Goal: Use online tool/utility

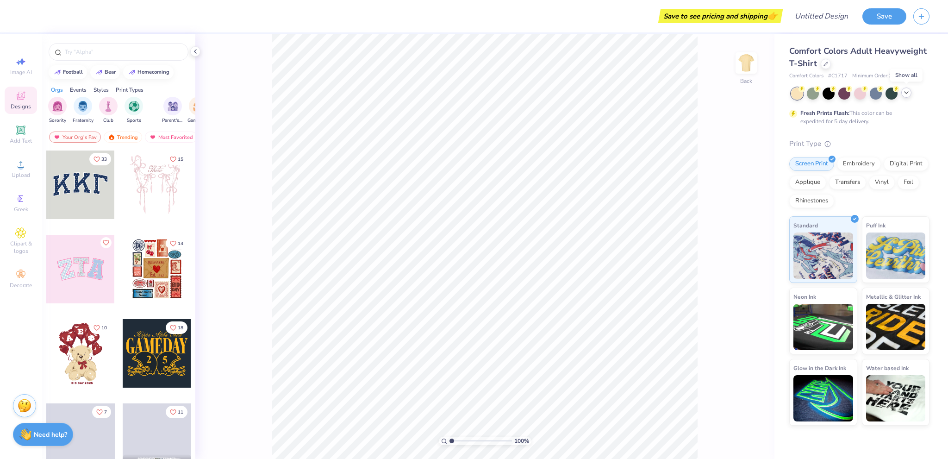
click at [904, 91] on icon at bounding box center [906, 92] width 7 height 7
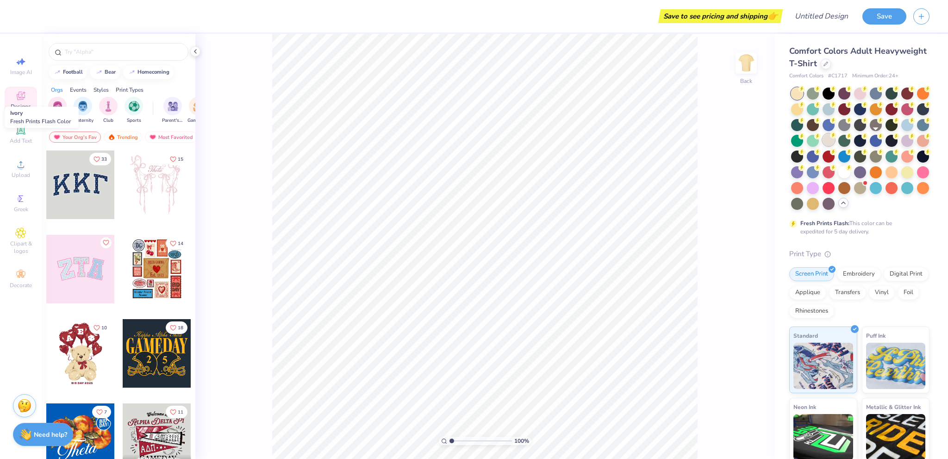
click at [835, 137] on div at bounding box center [829, 140] width 12 height 12
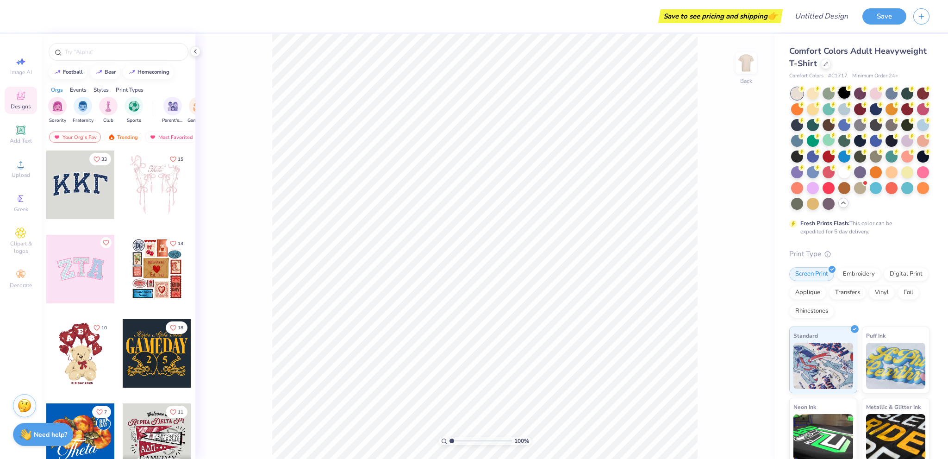
click at [847, 92] on div at bounding box center [844, 93] width 12 height 12
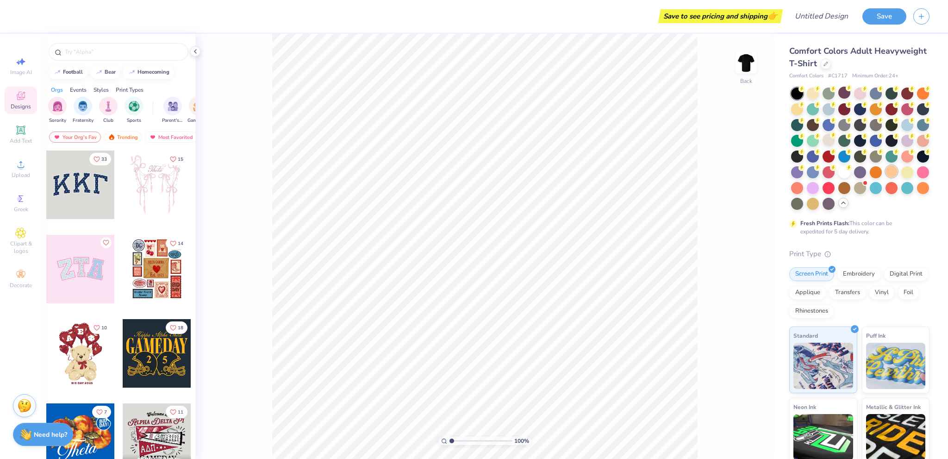
click at [886, 177] on div at bounding box center [892, 171] width 12 height 12
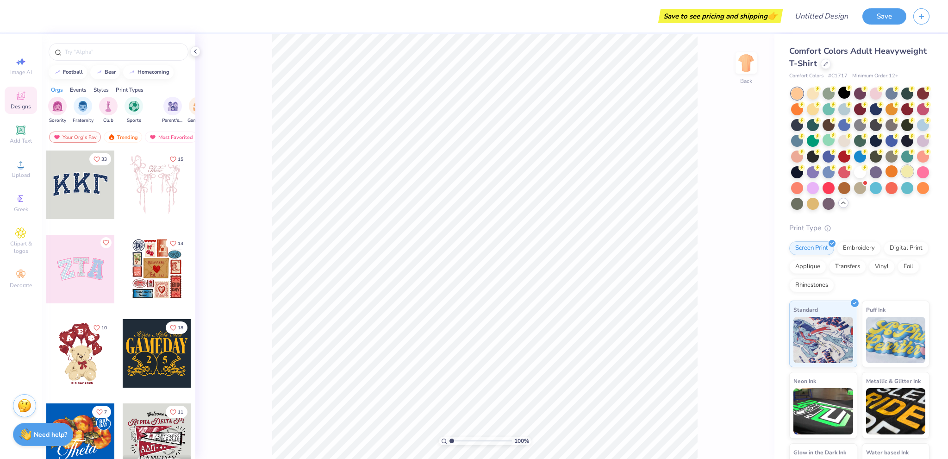
click at [901, 177] on div at bounding box center [907, 171] width 12 height 12
click at [917, 177] on div at bounding box center [923, 171] width 12 height 12
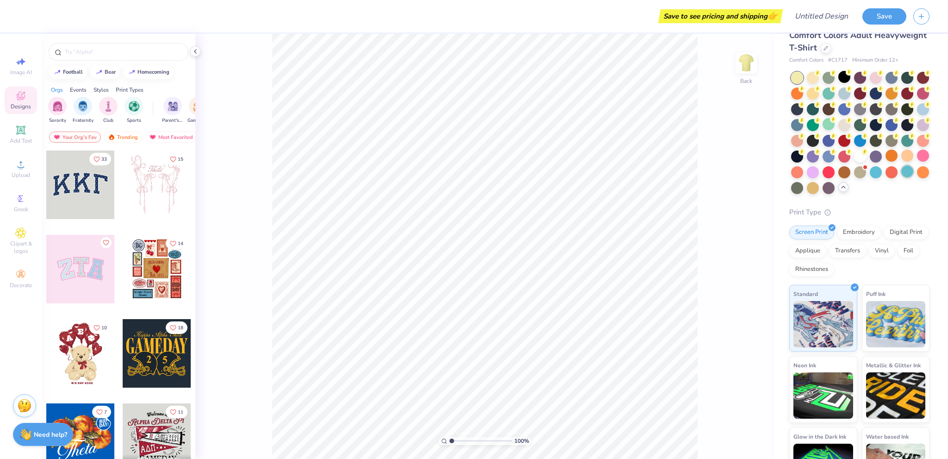
scroll to position [67, 0]
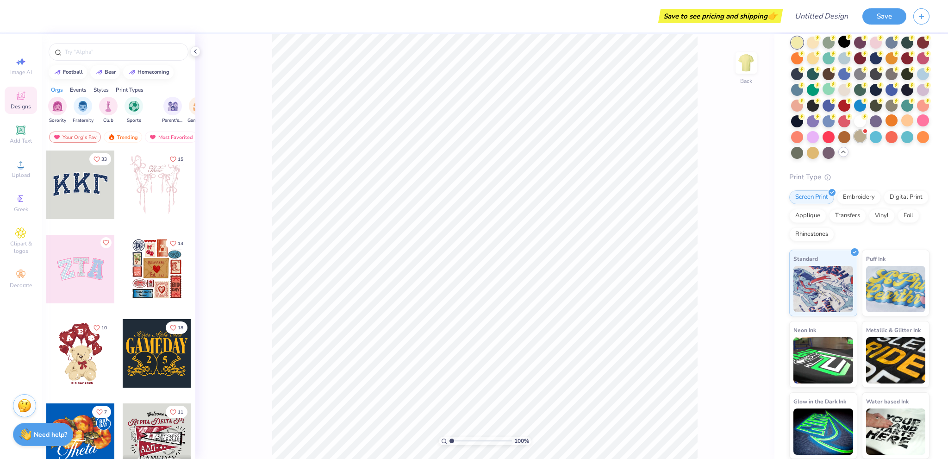
click at [854, 135] on div at bounding box center [860, 136] width 12 height 12
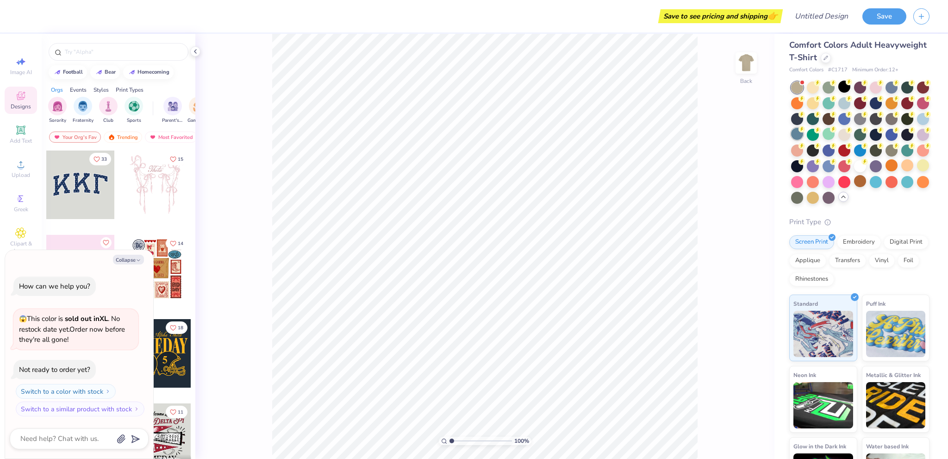
scroll to position [0, 0]
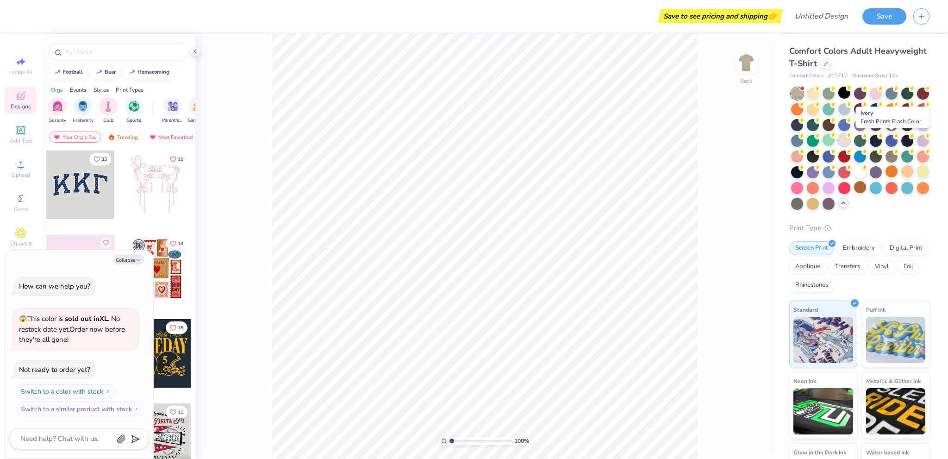
click at [850, 139] on div at bounding box center [844, 140] width 12 height 12
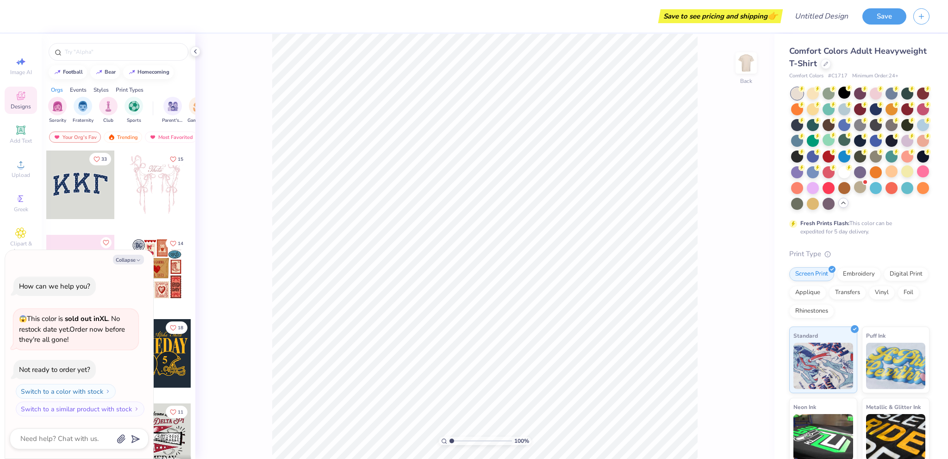
click at [753, 277] on div "100 % Back" at bounding box center [484, 246] width 579 height 425
click at [759, 250] on div "100 % Back" at bounding box center [484, 246] width 579 height 425
type textarea "x"
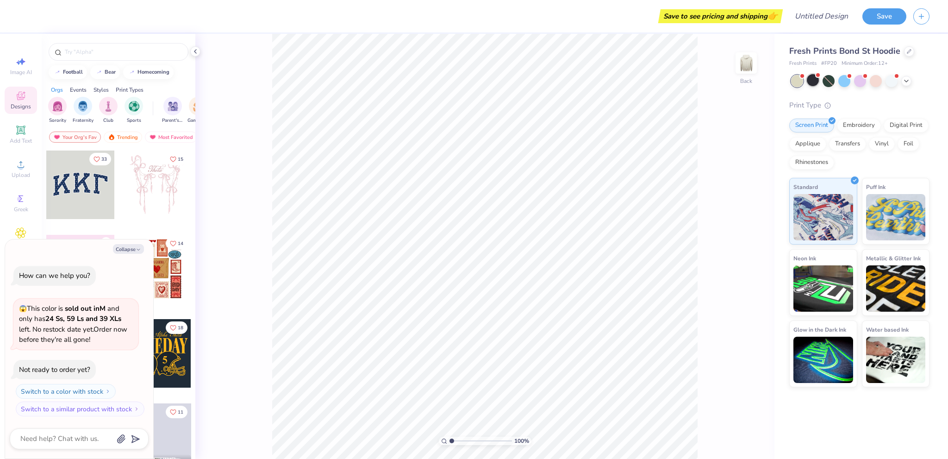
click at [811, 87] on div "Fresh Prints Bond St Hoodie Fresh Prints # FP20 Minimum Order: 12 + Print Type …" at bounding box center [859, 216] width 140 height 342
click at [810, 83] on div at bounding box center [813, 80] width 12 height 12
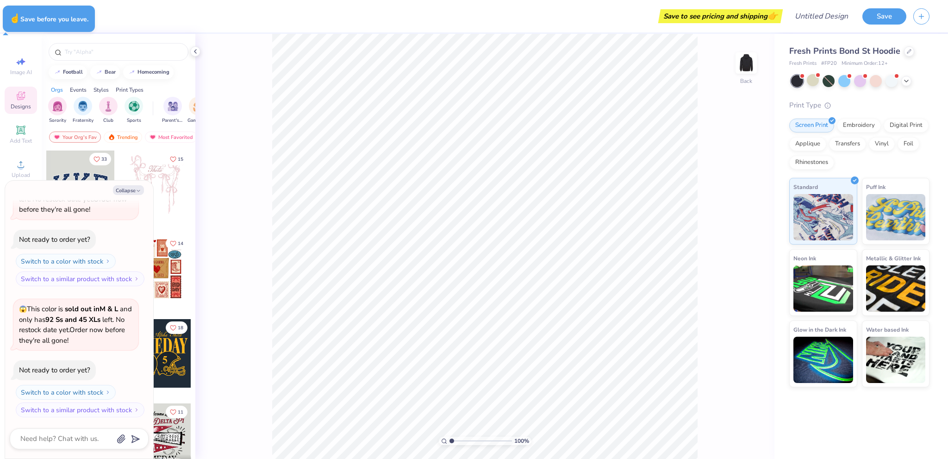
type textarea "x"
